Goal: Information Seeking & Learning: Learn about a topic

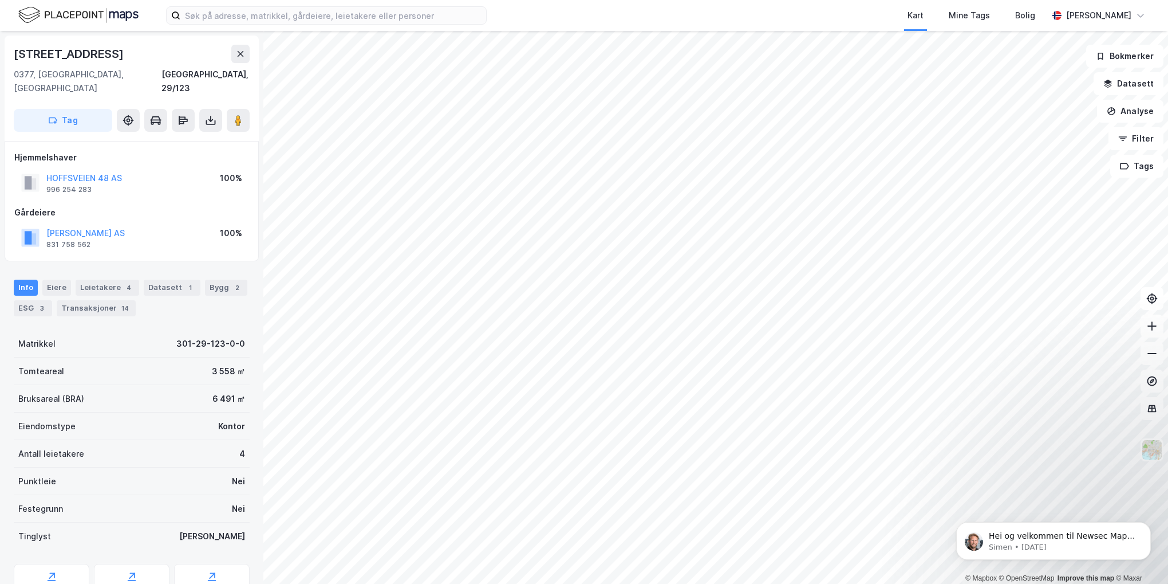
scroll to position [39, 0]
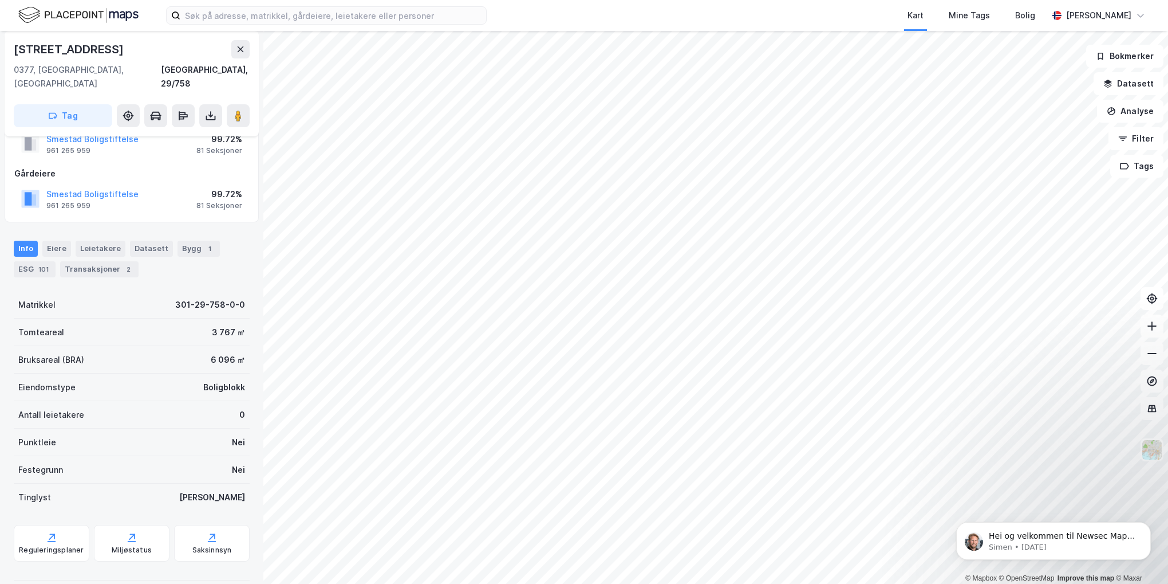
scroll to position [39, 0]
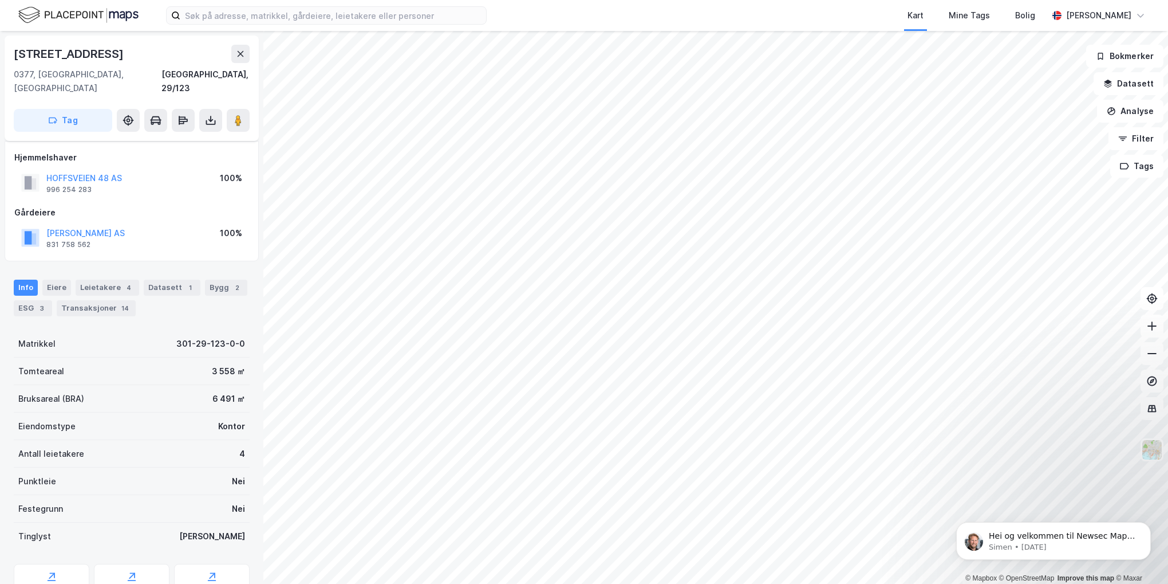
scroll to position [39, 0]
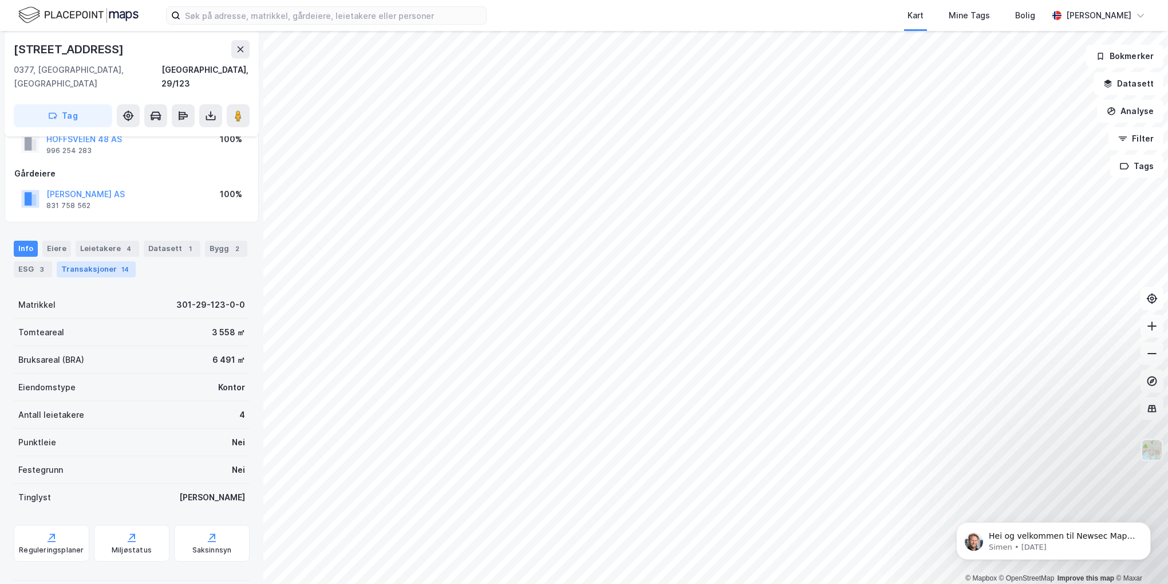
click at [81, 261] on div "Transaksjoner 14" at bounding box center [96, 269] width 79 height 16
